Goal: Task Accomplishment & Management: Manage account settings

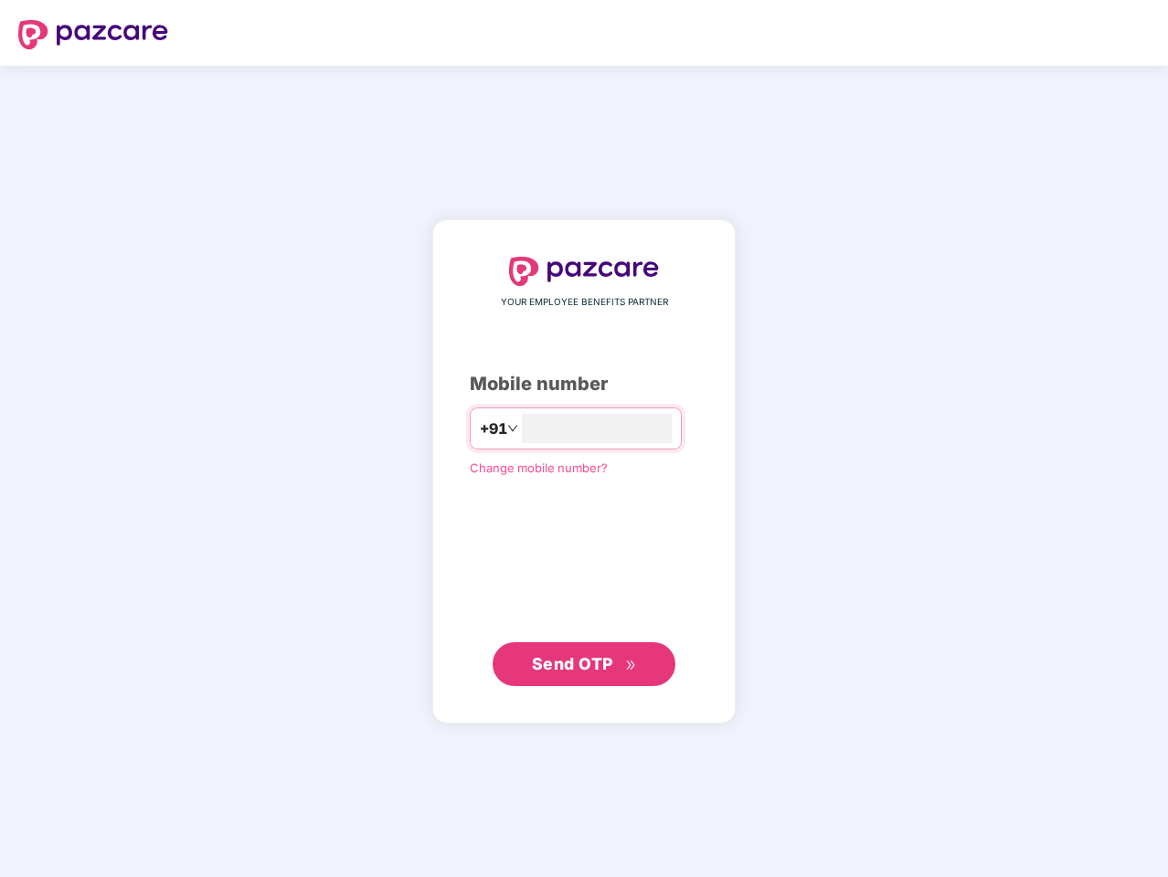
click at [584, 439] on input "number" at bounding box center [597, 428] width 150 height 29
click at [93, 35] on img at bounding box center [93, 34] width 150 height 29
click at [480, 429] on span "+91" at bounding box center [493, 429] width 27 height 23
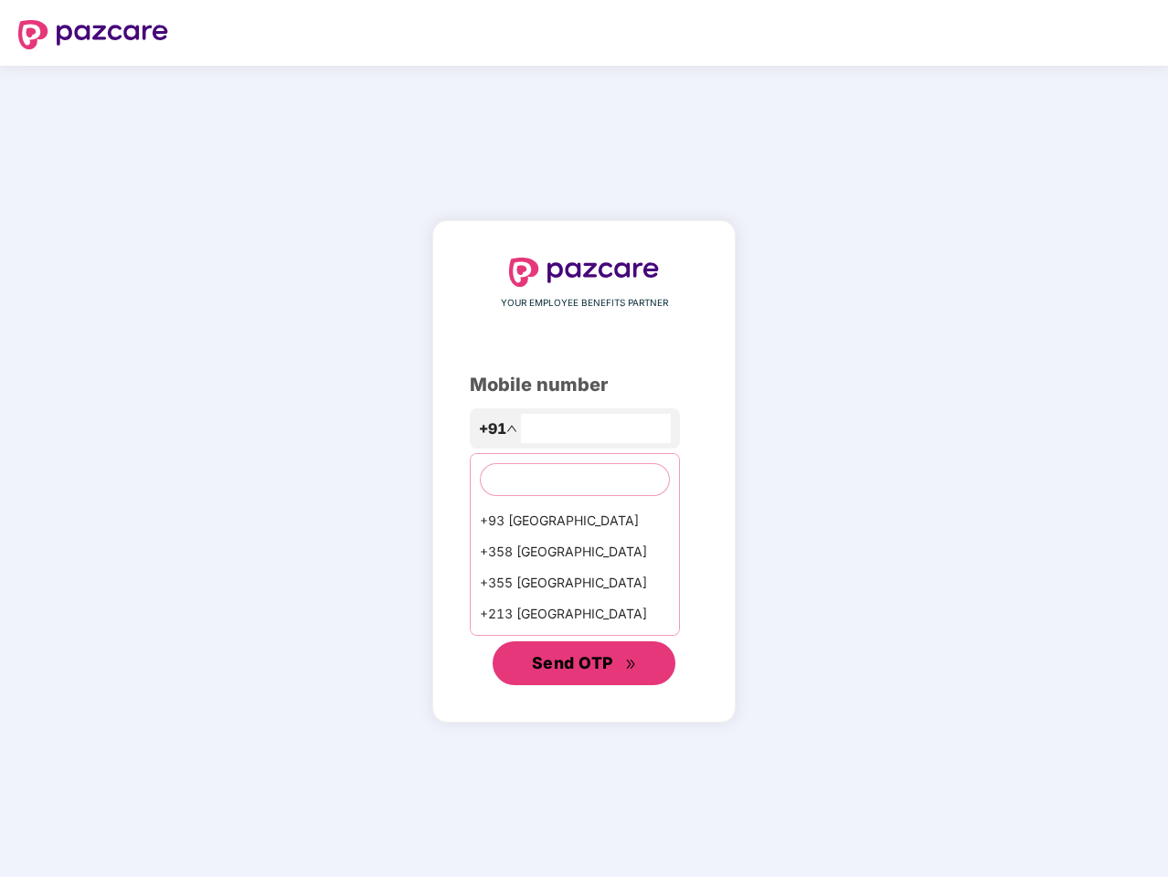
click at [584, 664] on span "Send OTP" at bounding box center [572, 662] width 81 height 19
